Goal: Task Accomplishment & Management: Manage account settings

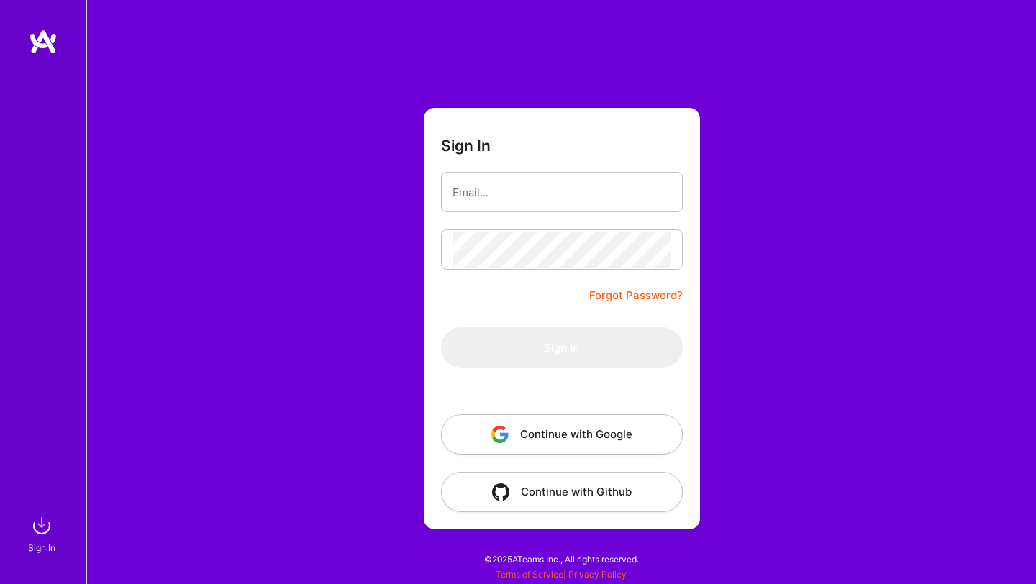
click at [554, 426] on button "Continue with Google" at bounding box center [562, 434] width 242 height 40
click at [554, 434] on button "Continue with Google" at bounding box center [562, 434] width 242 height 40
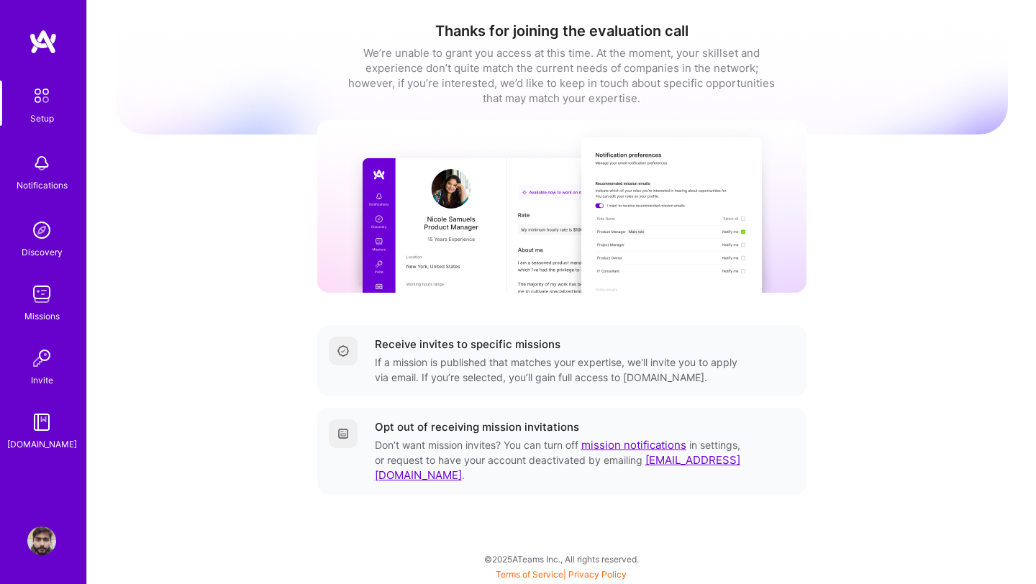
click at [35, 118] on div "Setup" at bounding box center [42, 118] width 24 height 15
click at [46, 176] on img at bounding box center [41, 163] width 29 height 29
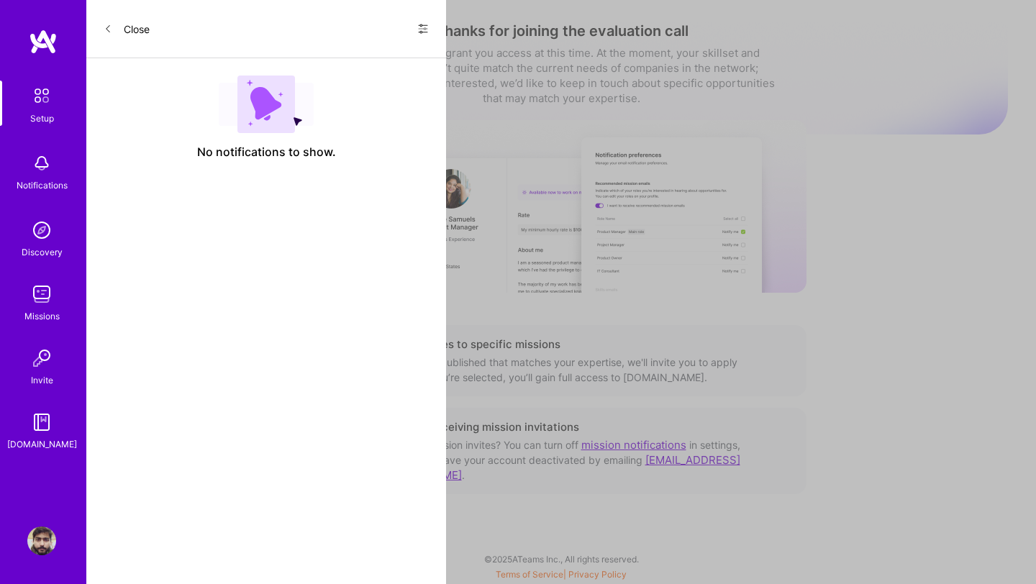
click at [37, 236] on img at bounding box center [41, 230] width 29 height 29
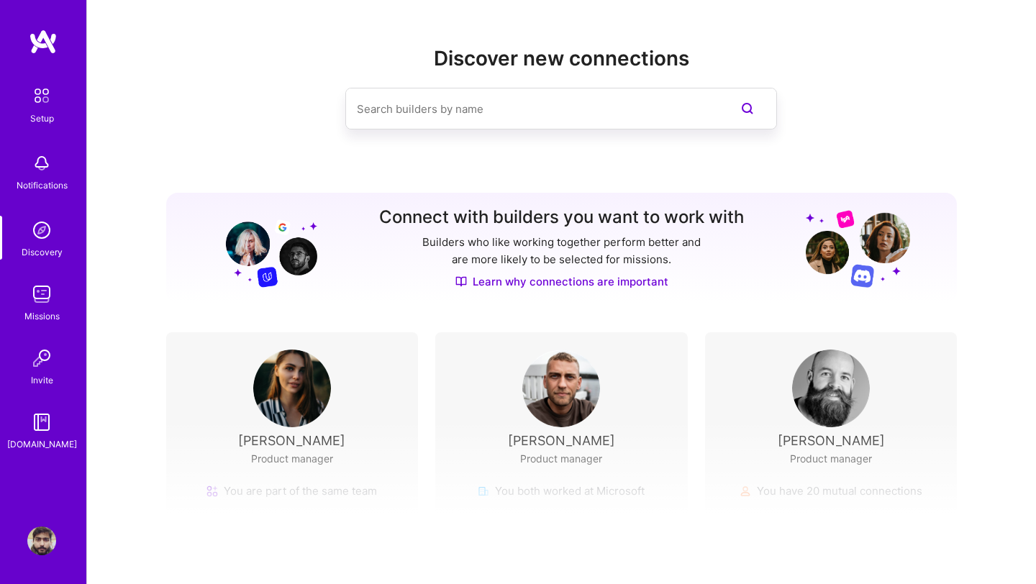
click at [27, 308] on img at bounding box center [41, 294] width 29 height 29
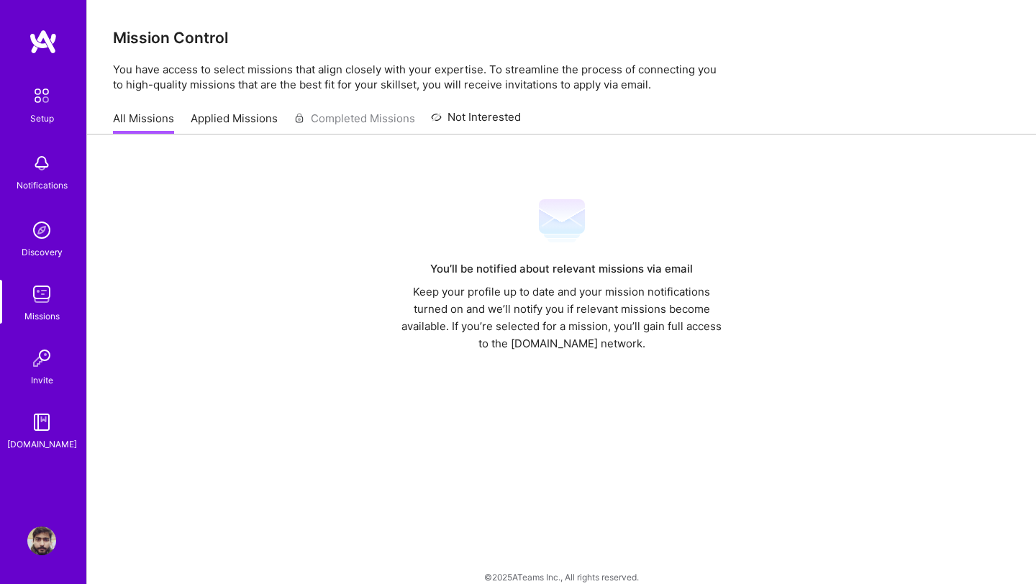
click at [239, 122] on link "Applied Missions" at bounding box center [234, 123] width 87 height 24
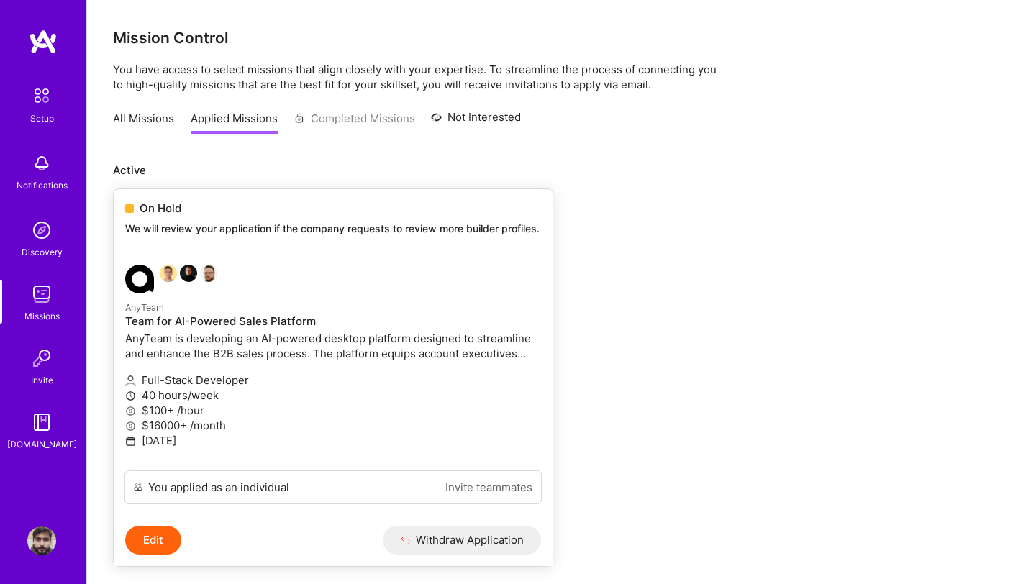
click at [157, 224] on p "We will review your application if the company requests to review more builder …" at bounding box center [333, 228] width 416 height 14
click at [242, 230] on p "We will review your application if the company requests to review more builder …" at bounding box center [333, 228] width 416 height 14
